Goal: Task Accomplishment & Management: Manage account settings

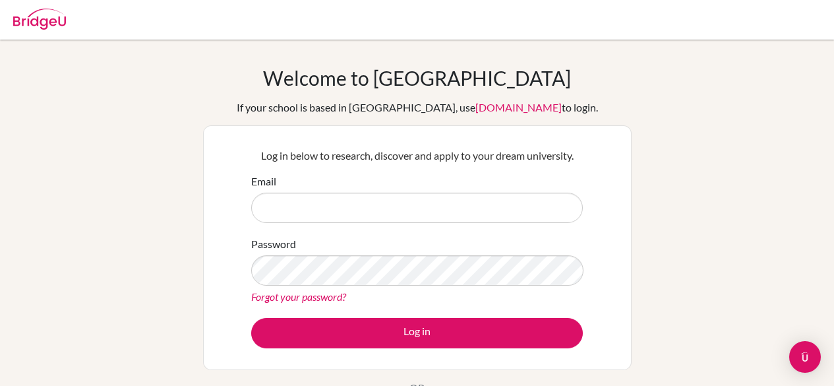
scroll to position [24, 0]
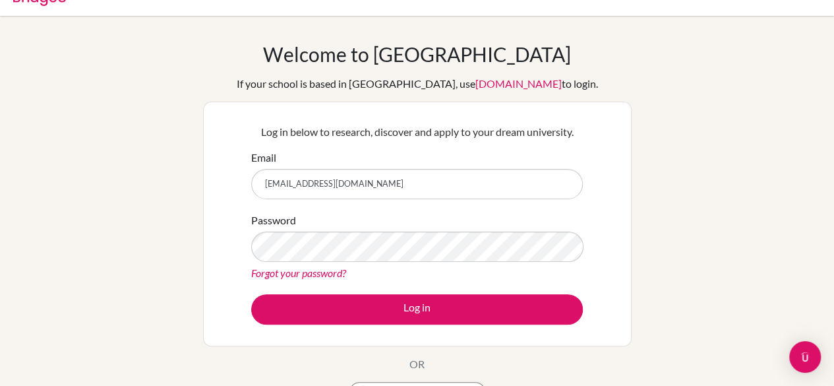
type input "[EMAIL_ADDRESS][DOMAIN_NAME]"
click at [414, 265] on div "Forgot your password?" at bounding box center [417, 273] width 332 height 16
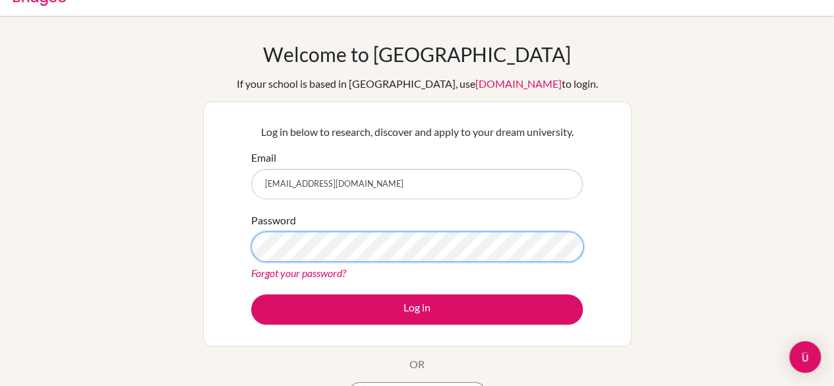
click at [222, 239] on div "Log in below to research, discover and apply to your dream university. Email [E…" at bounding box center [417, 224] width 429 height 245
click at [210, 254] on div "Log in below to research, discover and apply to your dream university. Email [E…" at bounding box center [417, 224] width 429 height 245
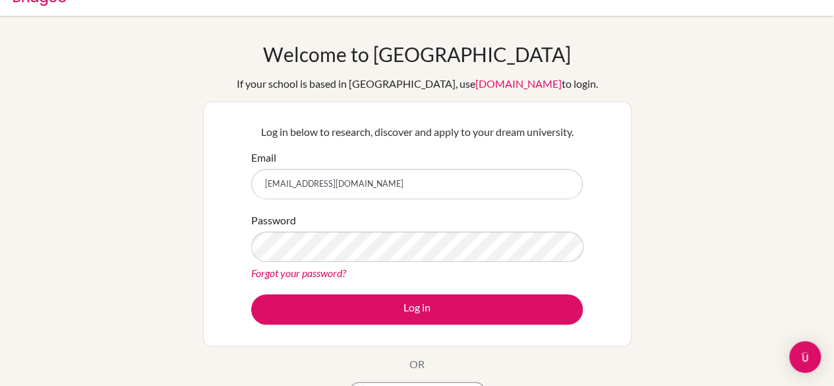
click at [210, 254] on div "Log in below to research, discover and apply to your dream university. Email [E…" at bounding box center [417, 224] width 429 height 245
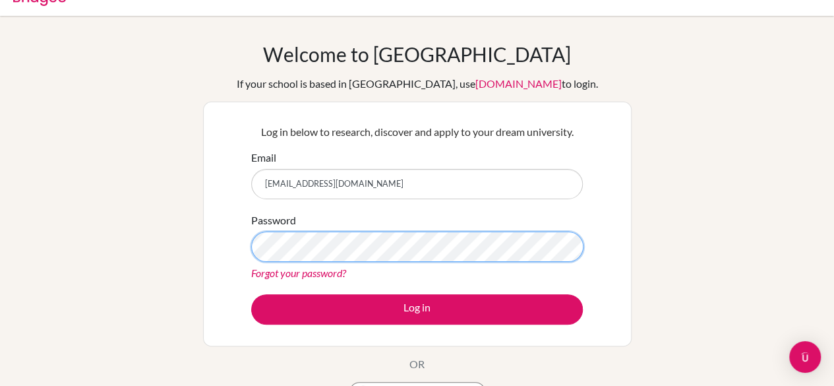
click at [216, 251] on div "Log in below to research, discover and apply to your dream university. Email 35…" at bounding box center [417, 224] width 429 height 245
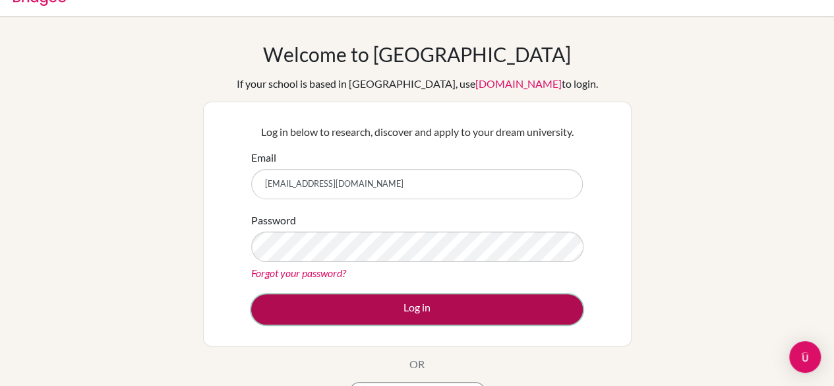
click at [398, 316] on button "Log in" at bounding box center [417, 309] width 332 height 30
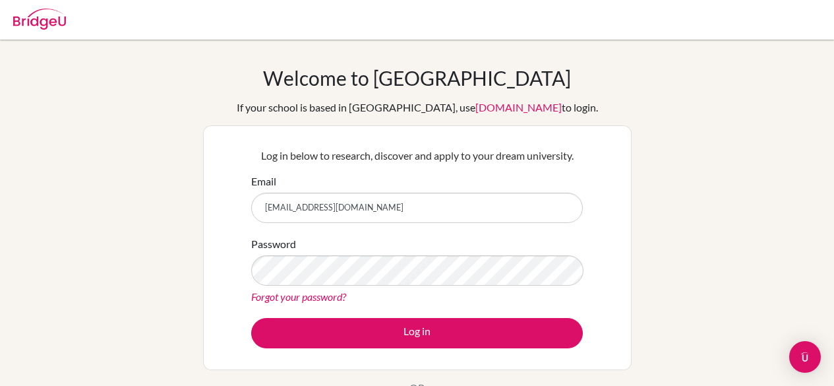
scroll to position [24, 0]
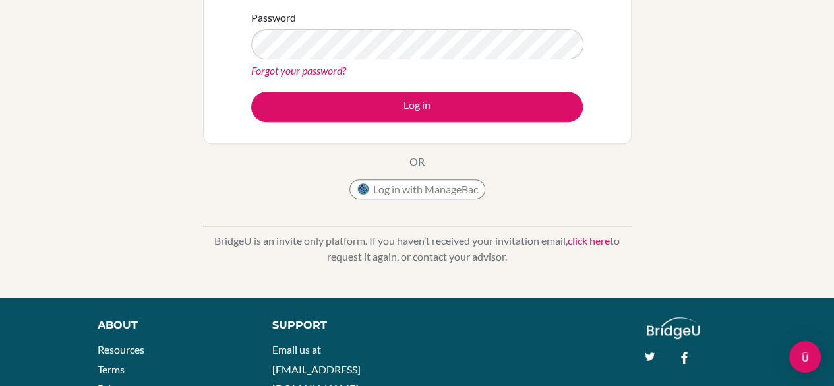
scroll to position [227, 0]
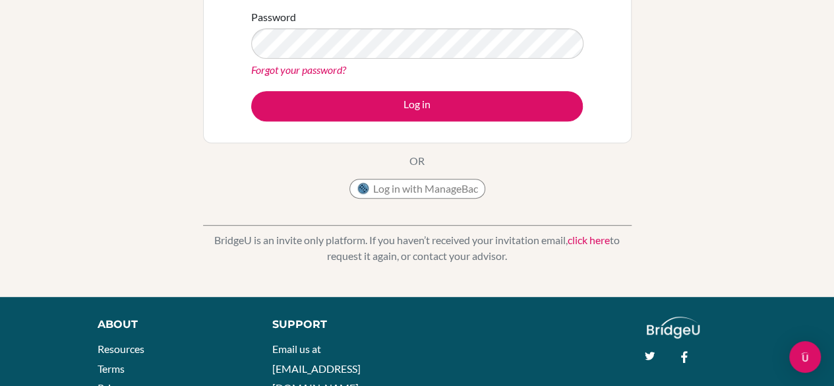
click at [590, 240] on link "click here" at bounding box center [589, 240] width 42 height 13
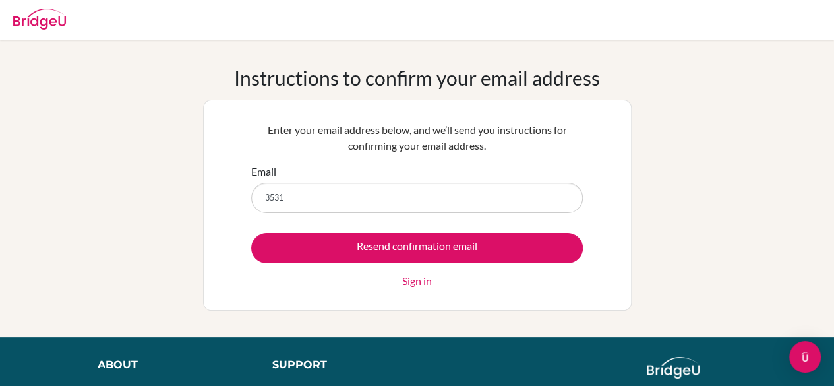
type input "3531manya@dpsi.ac.in"
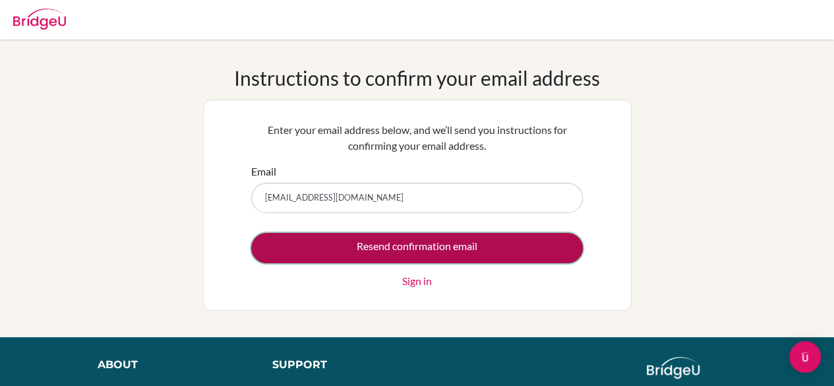
click at [410, 247] on input "Resend confirmation email" at bounding box center [417, 248] width 332 height 30
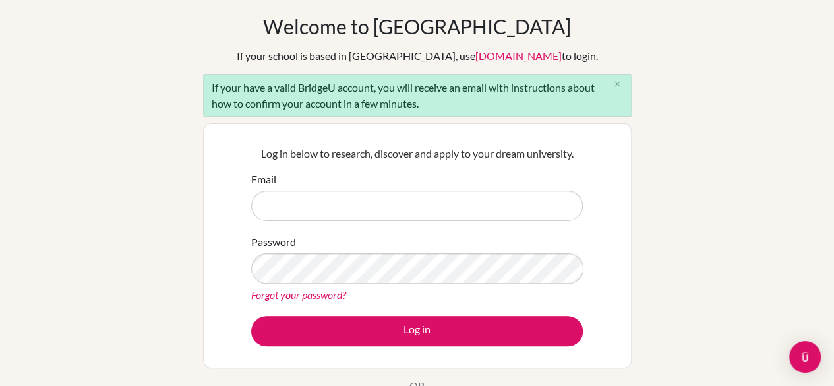
scroll to position [52, 0]
